Goal: Task Accomplishment & Management: Use online tool/utility

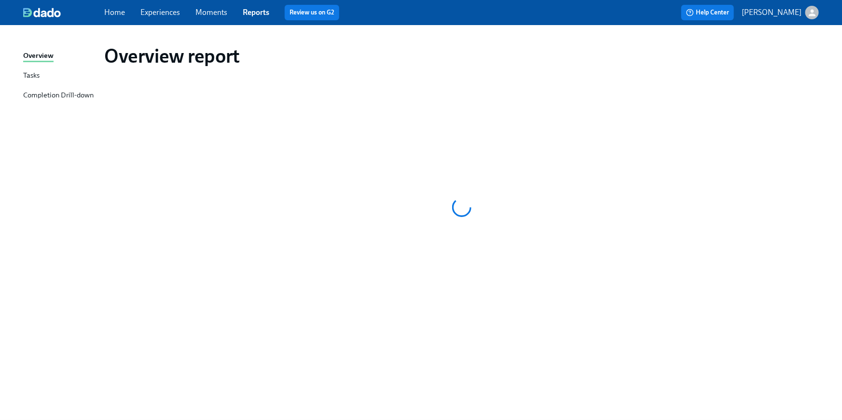
click at [115, 15] on link "Home" at bounding box center [114, 12] width 21 height 9
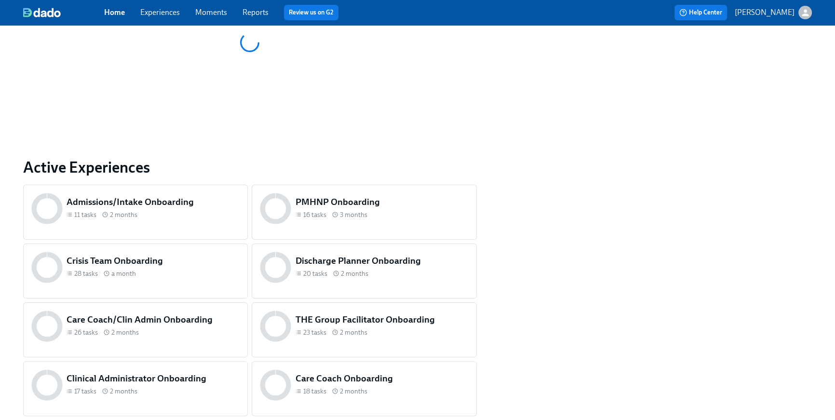
scroll to position [342, 0]
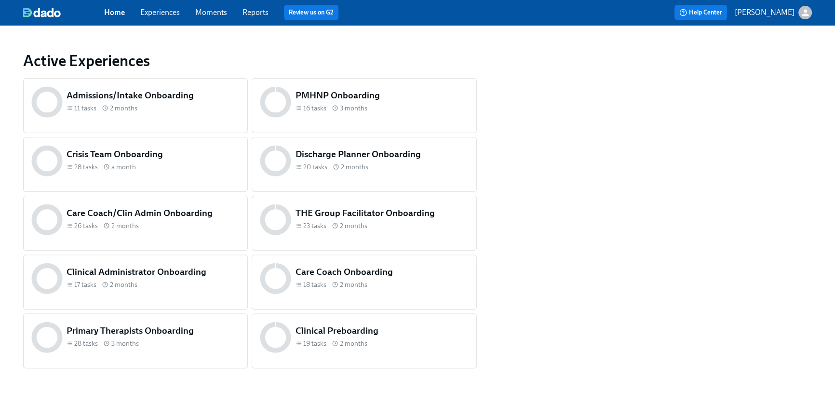
click at [323, 342] on span "19 tasks" at bounding box center [314, 343] width 23 height 9
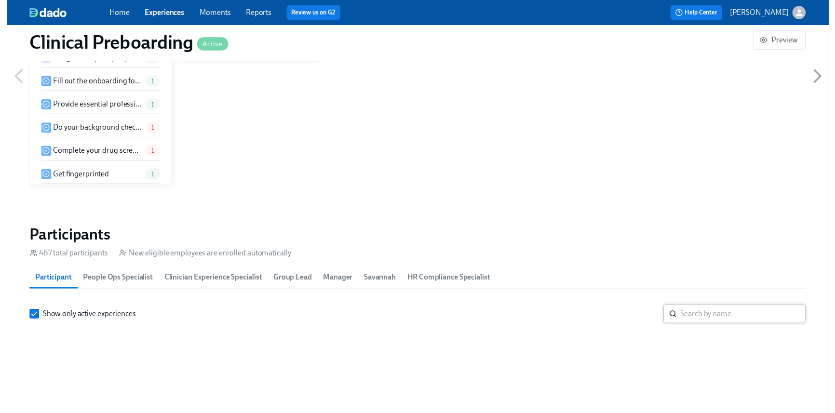
scroll to position [931, 0]
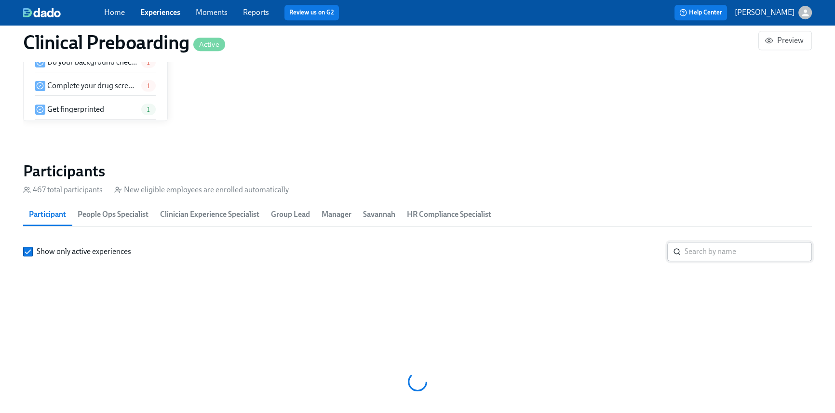
click at [704, 259] on input "search" at bounding box center [748, 251] width 127 height 19
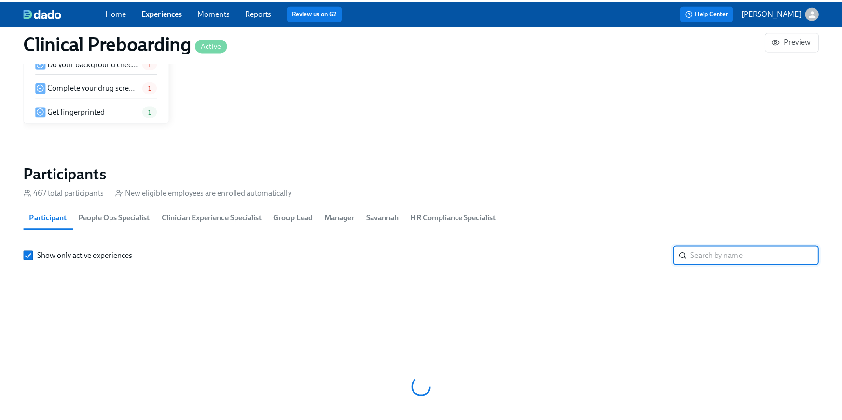
scroll to position [0, 12190]
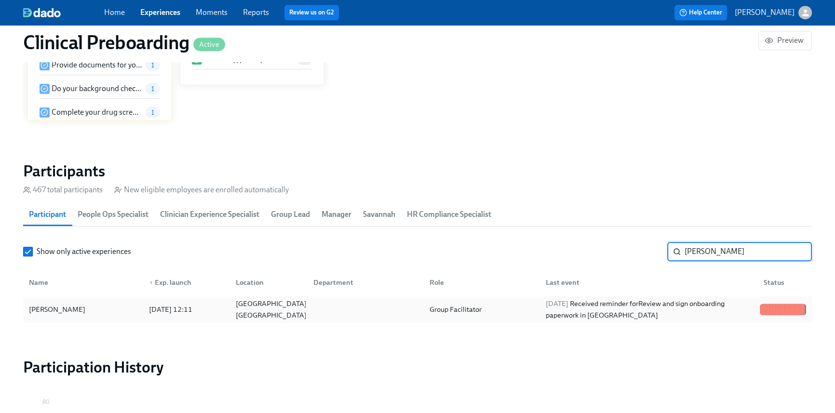
type input "[PERSON_NAME]"
click at [674, 314] on div "[DATE] Received reminder for Review and sign onboarding paperwork in [GEOGRAPHI…" at bounding box center [649, 309] width 214 height 23
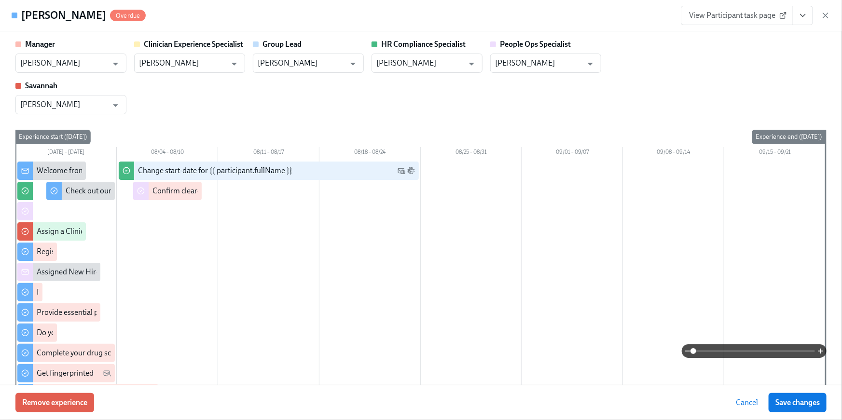
click at [742, 16] on span "View Participant task page" at bounding box center [737, 16] width 96 height 10
